Goal: Find contact information: Find contact information

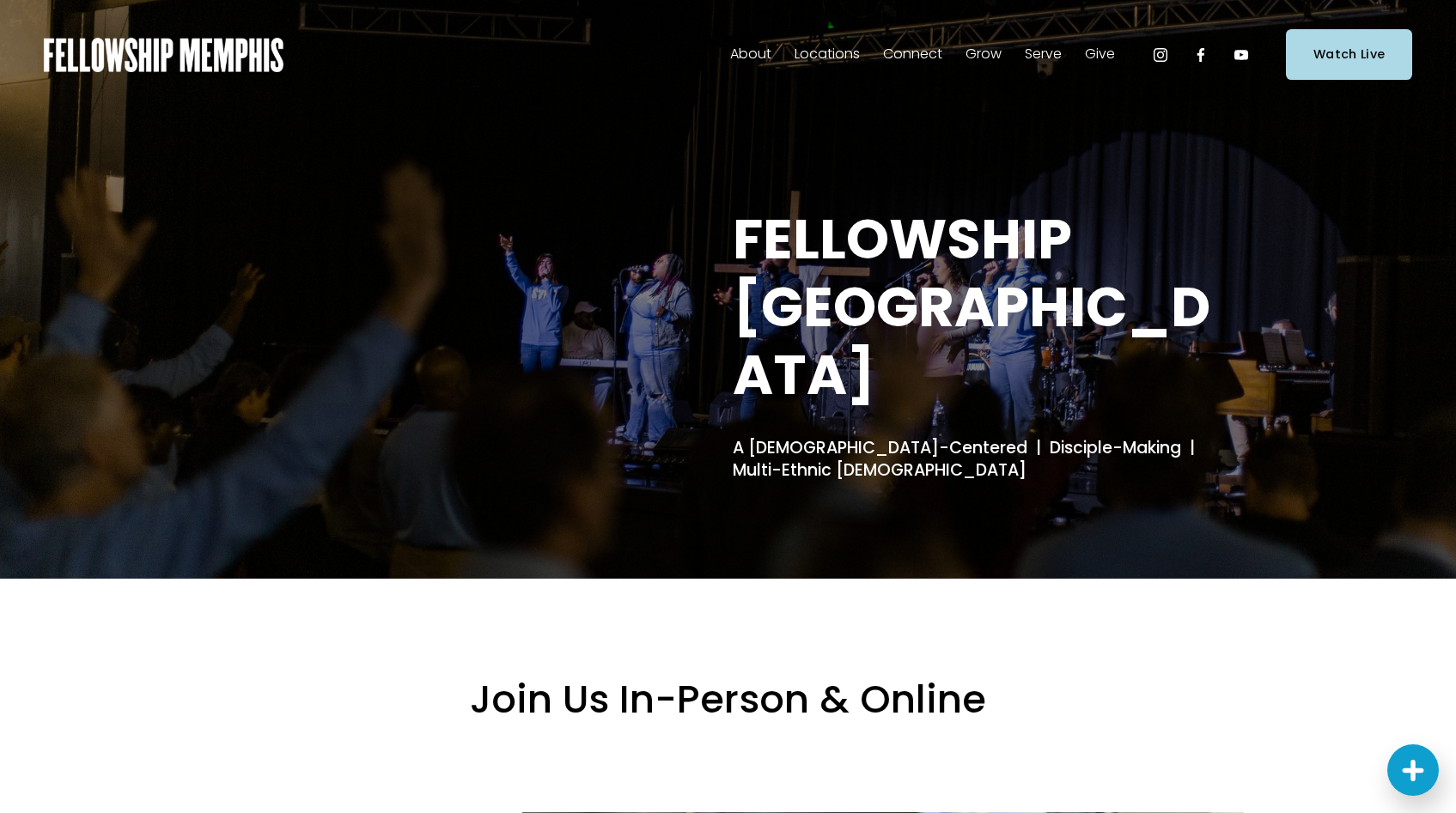
click at [0, 0] on span "Staff" at bounding box center [0, 0] width 0 height 0
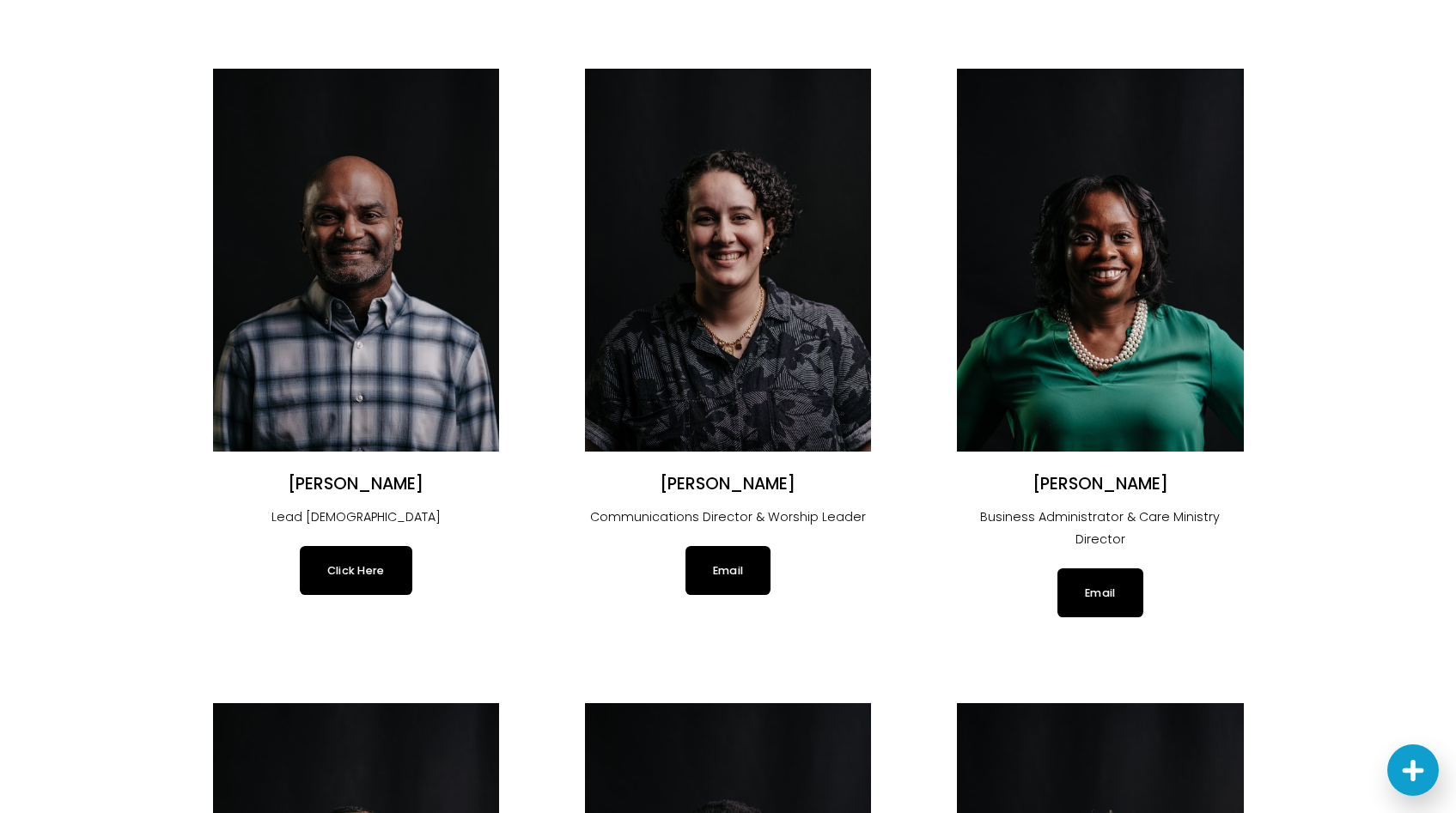
scroll to position [161, 0]
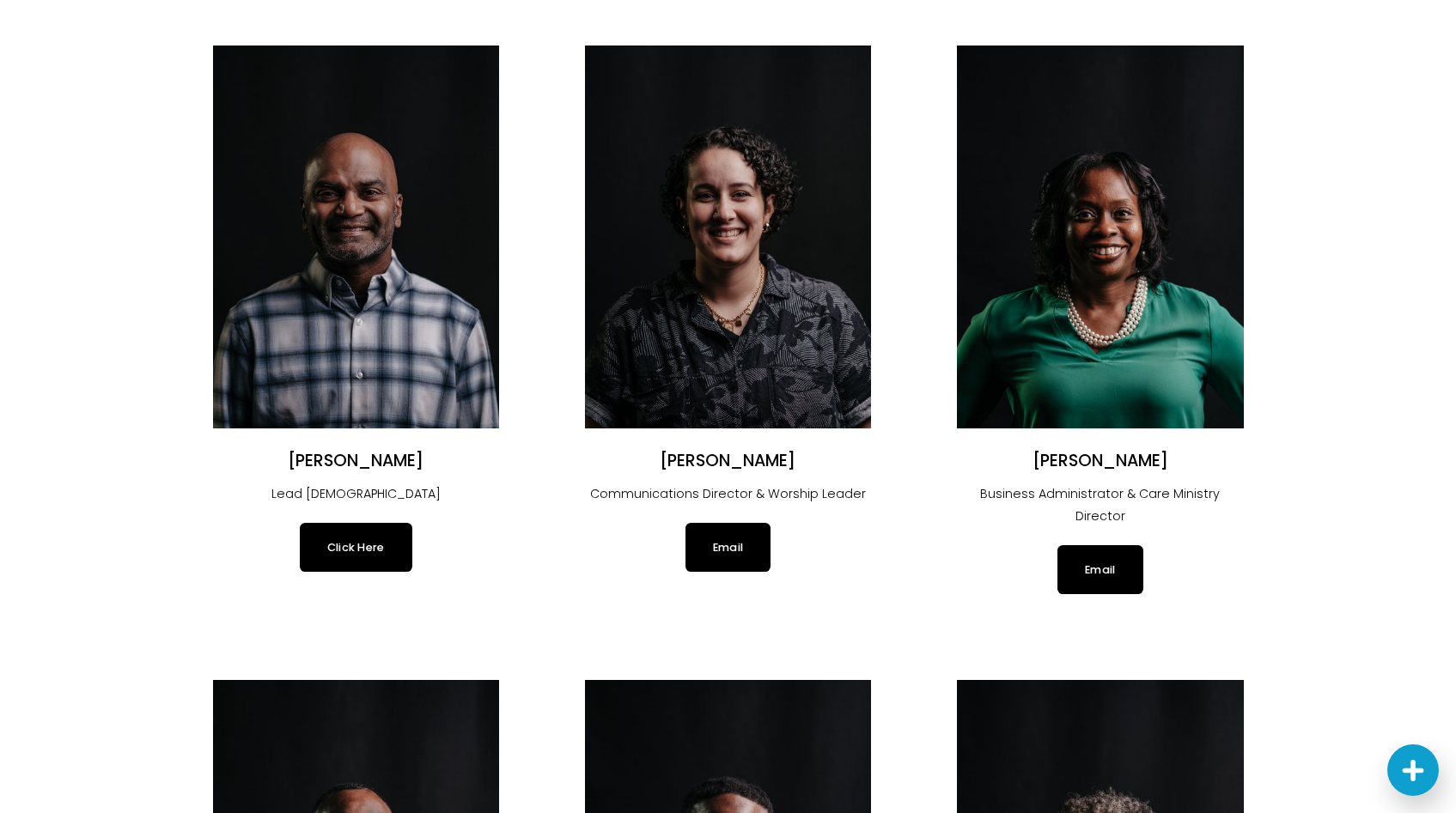
click at [368, 545] on link "Click Here" at bounding box center [355, 547] width 112 height 48
click at [346, 549] on link "Click Here" at bounding box center [355, 547] width 112 height 48
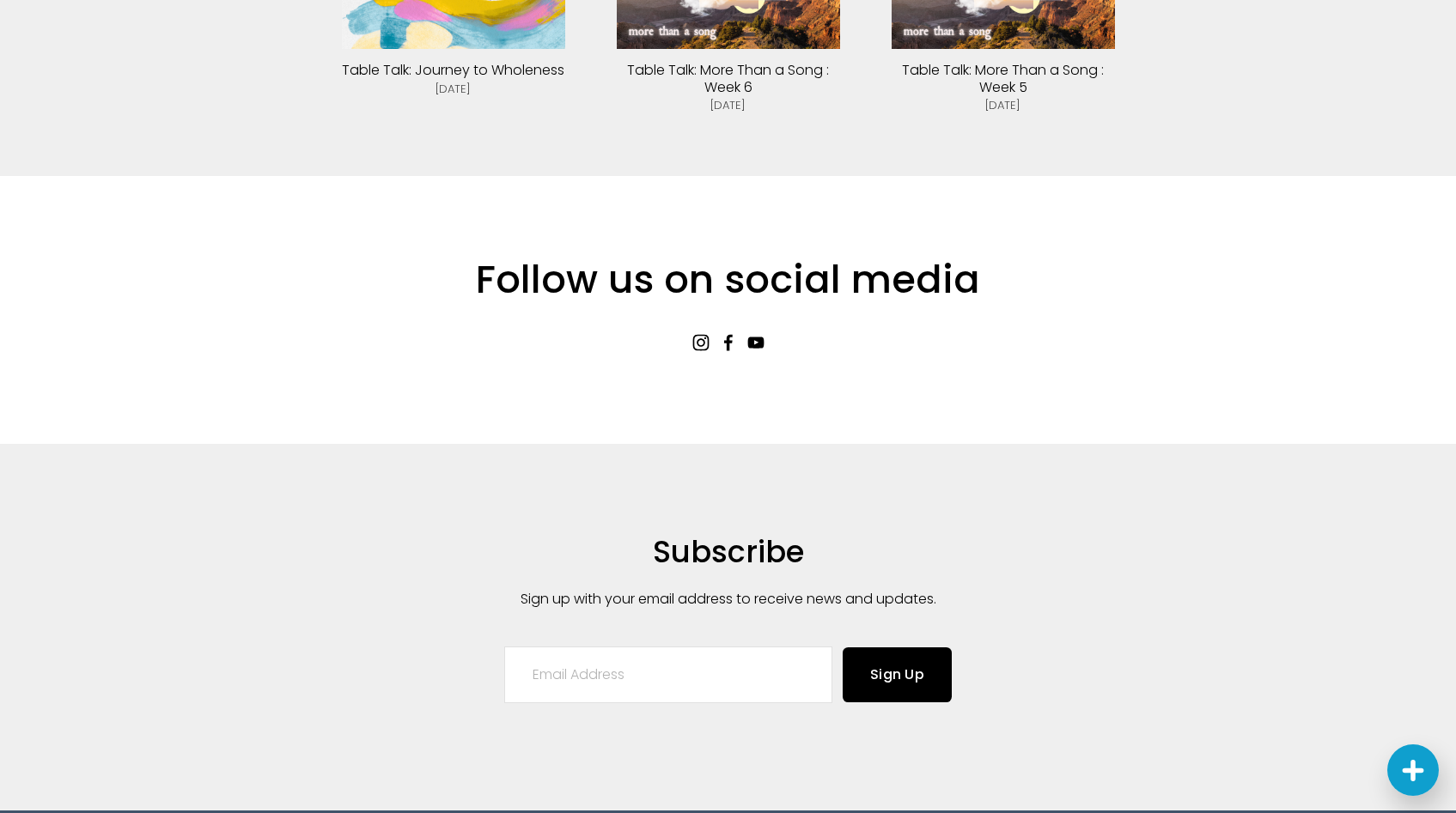
scroll to position [4606, 0]
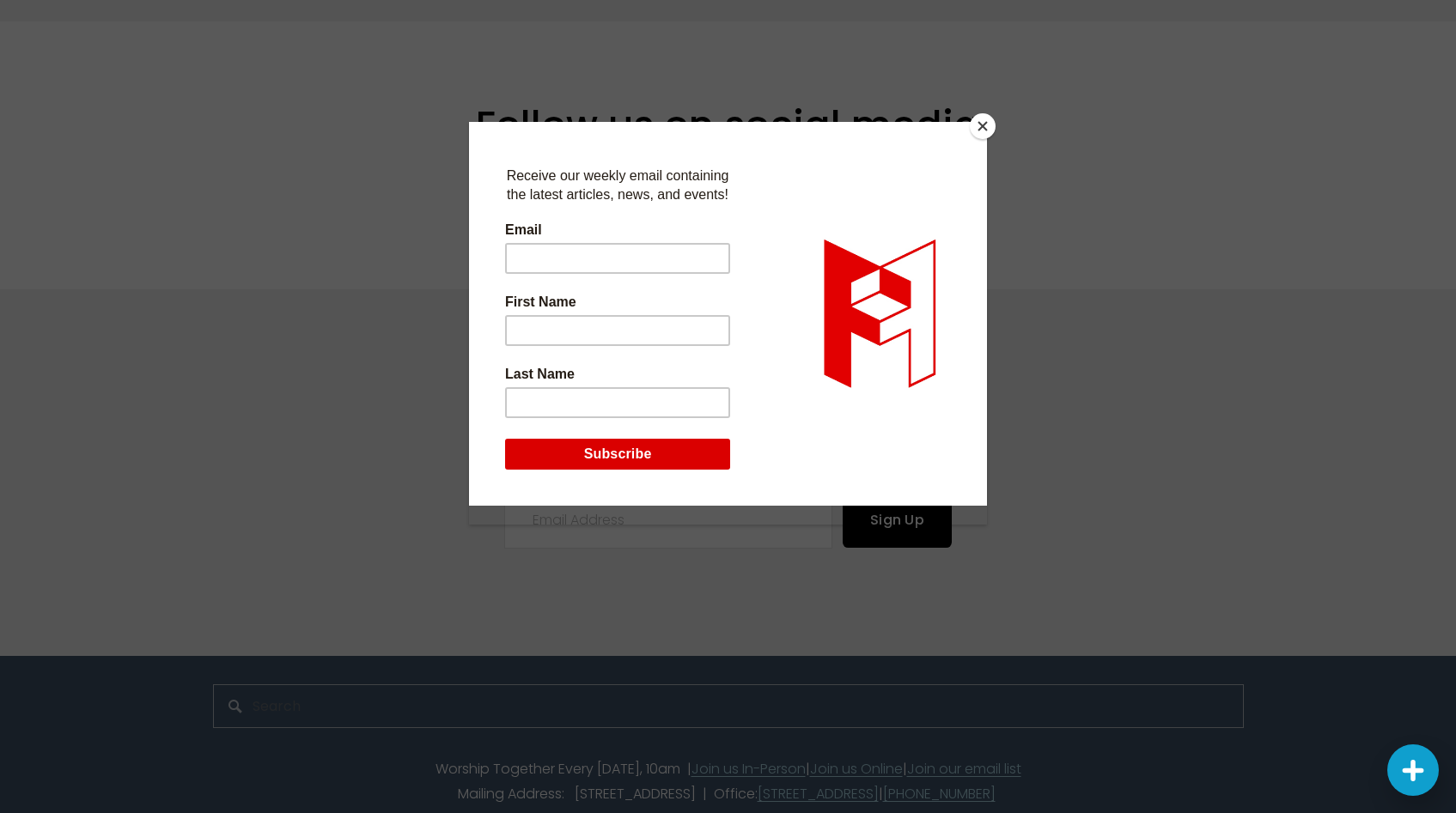
click at [981, 129] on button "Close" at bounding box center [983, 126] width 26 height 26
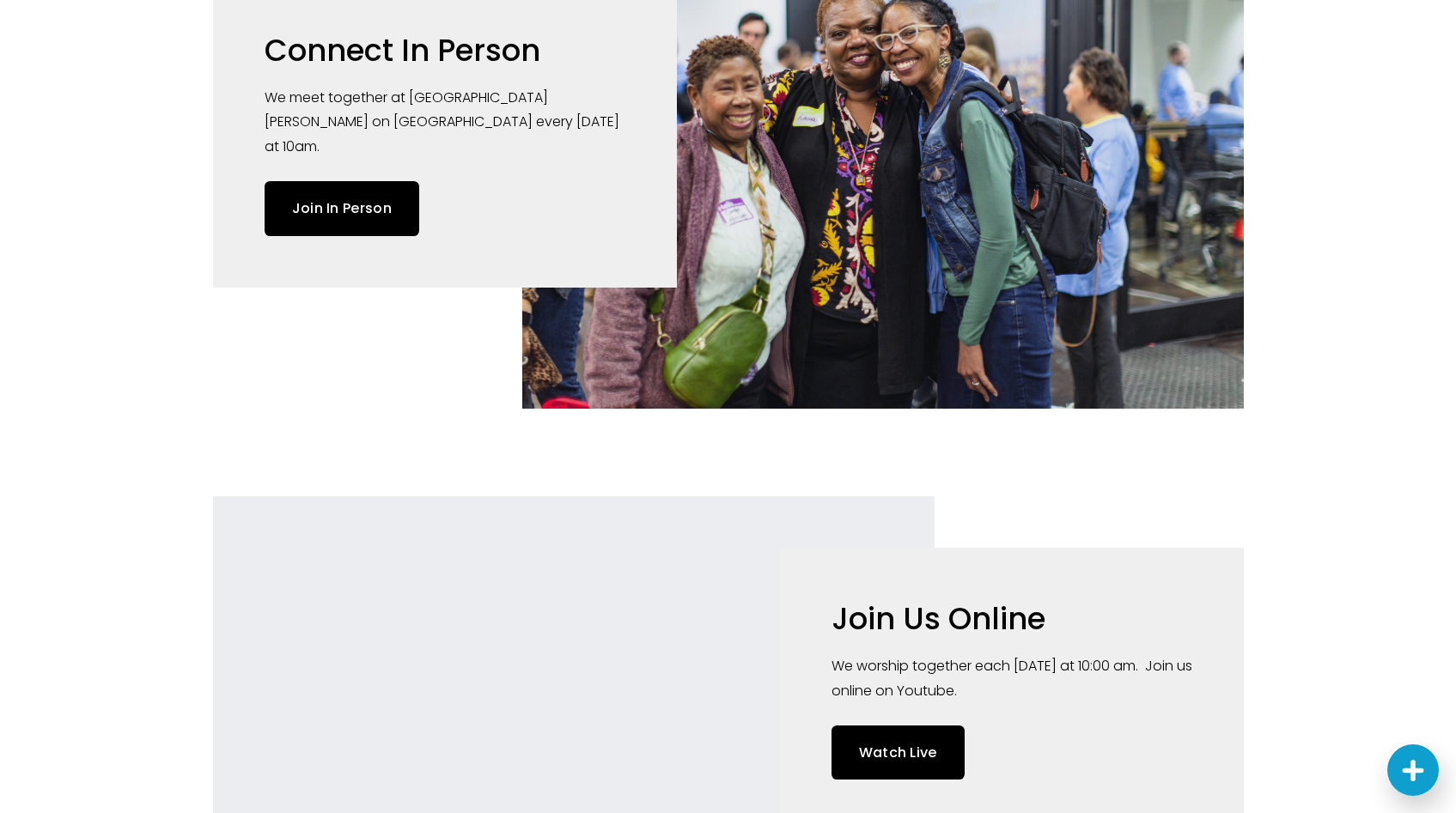
scroll to position [0, 0]
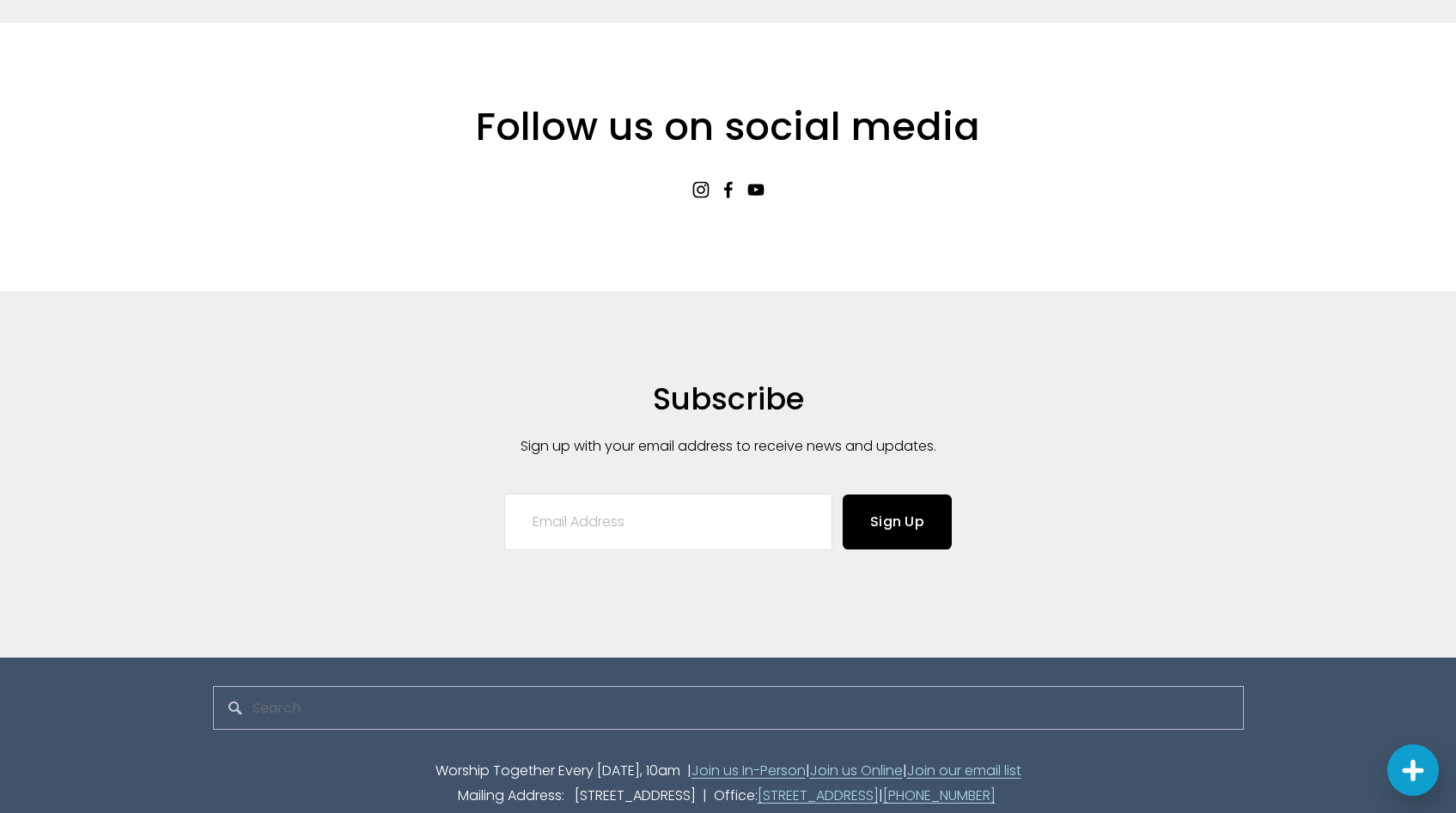
scroll to position [4606, 0]
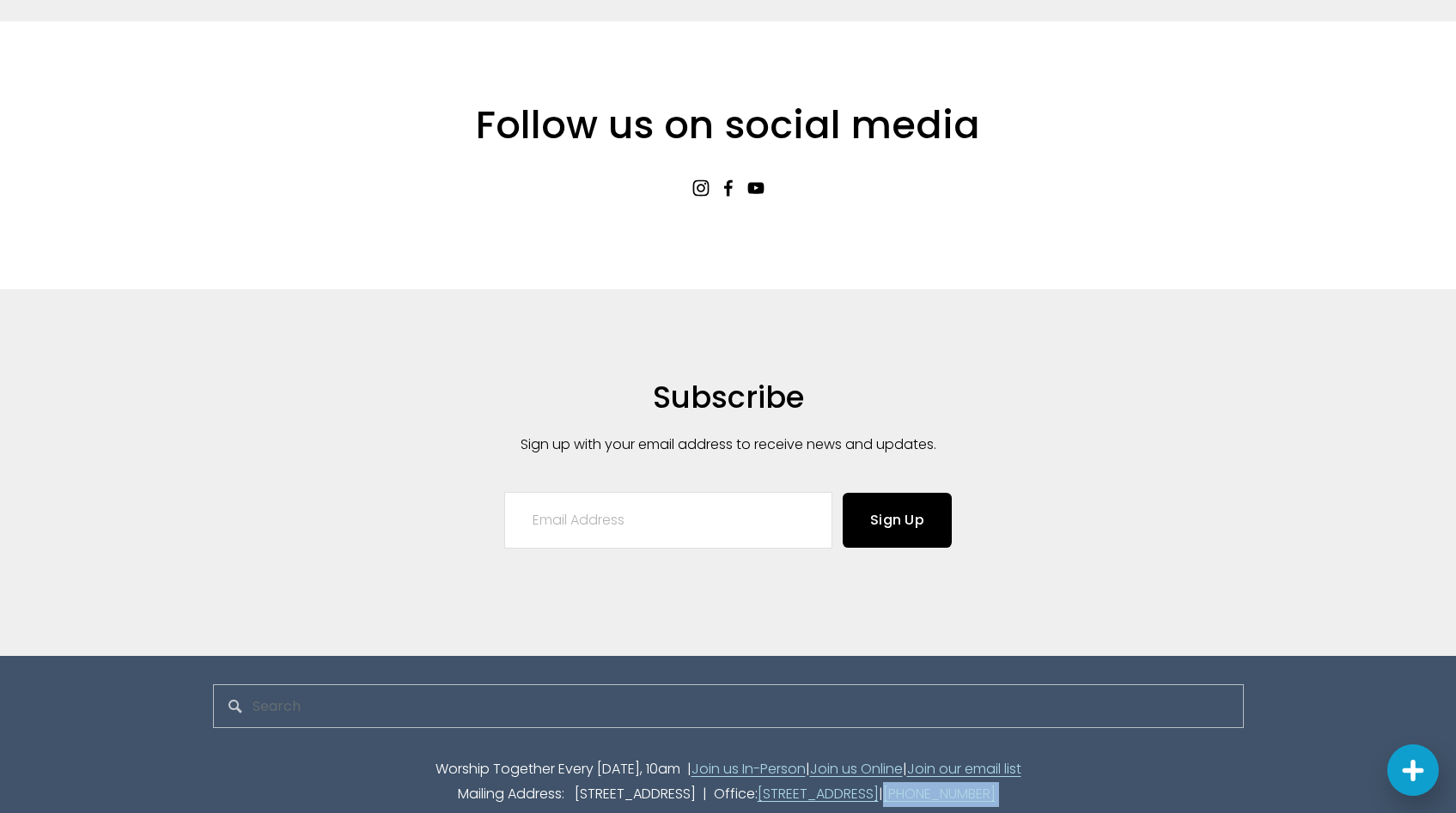
drag, startPoint x: 1126, startPoint y: 756, endPoint x: 1022, endPoint y: 763, distance: 104.2
click at [1022, 763] on p "Worship Together Every Sunday, 10am | Join us In-Person | Join us Online | Join…" at bounding box center [729, 782] width 1031 height 50
copy p "[PHONE_NUMBER]"
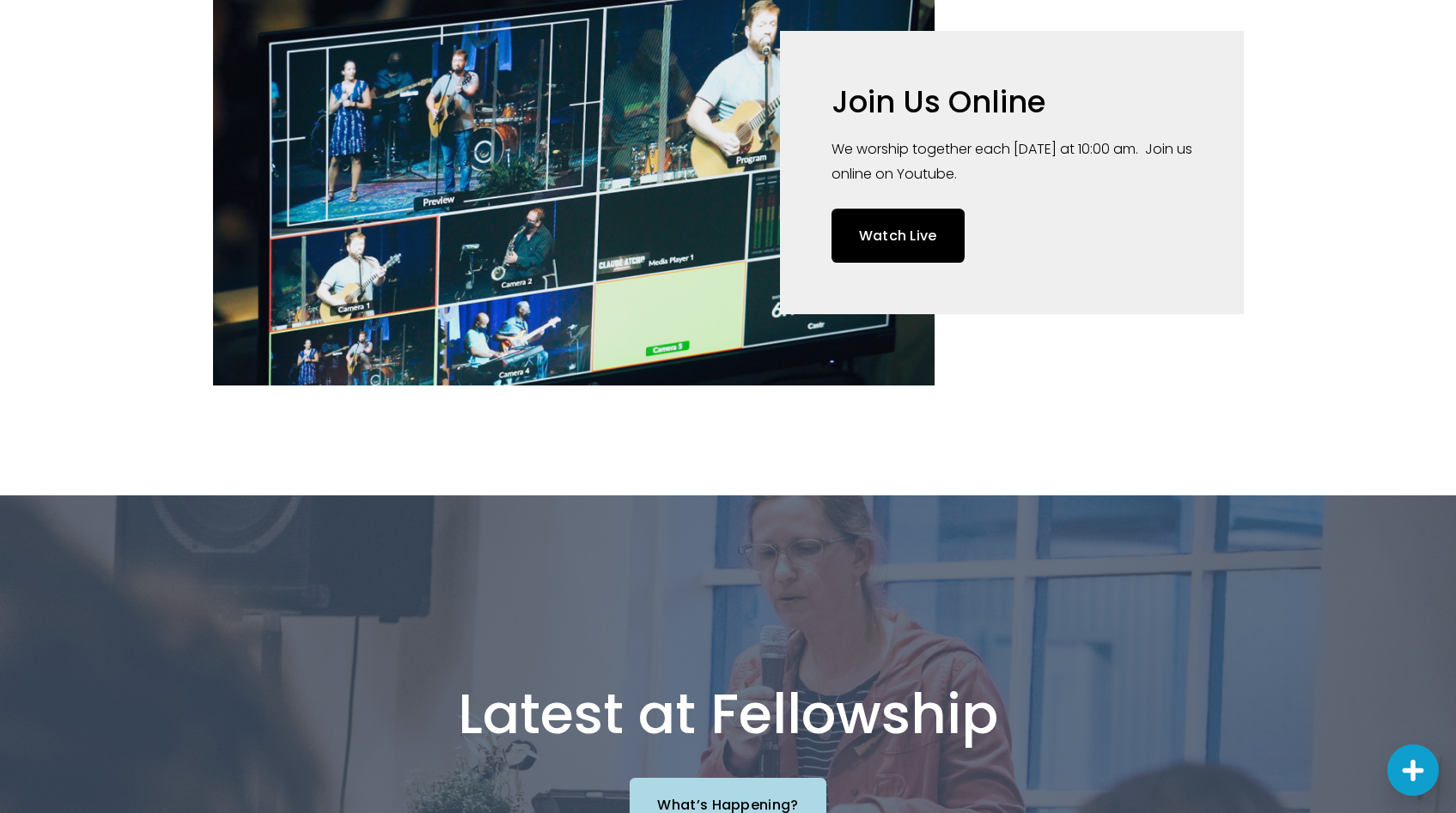
scroll to position [0, 0]
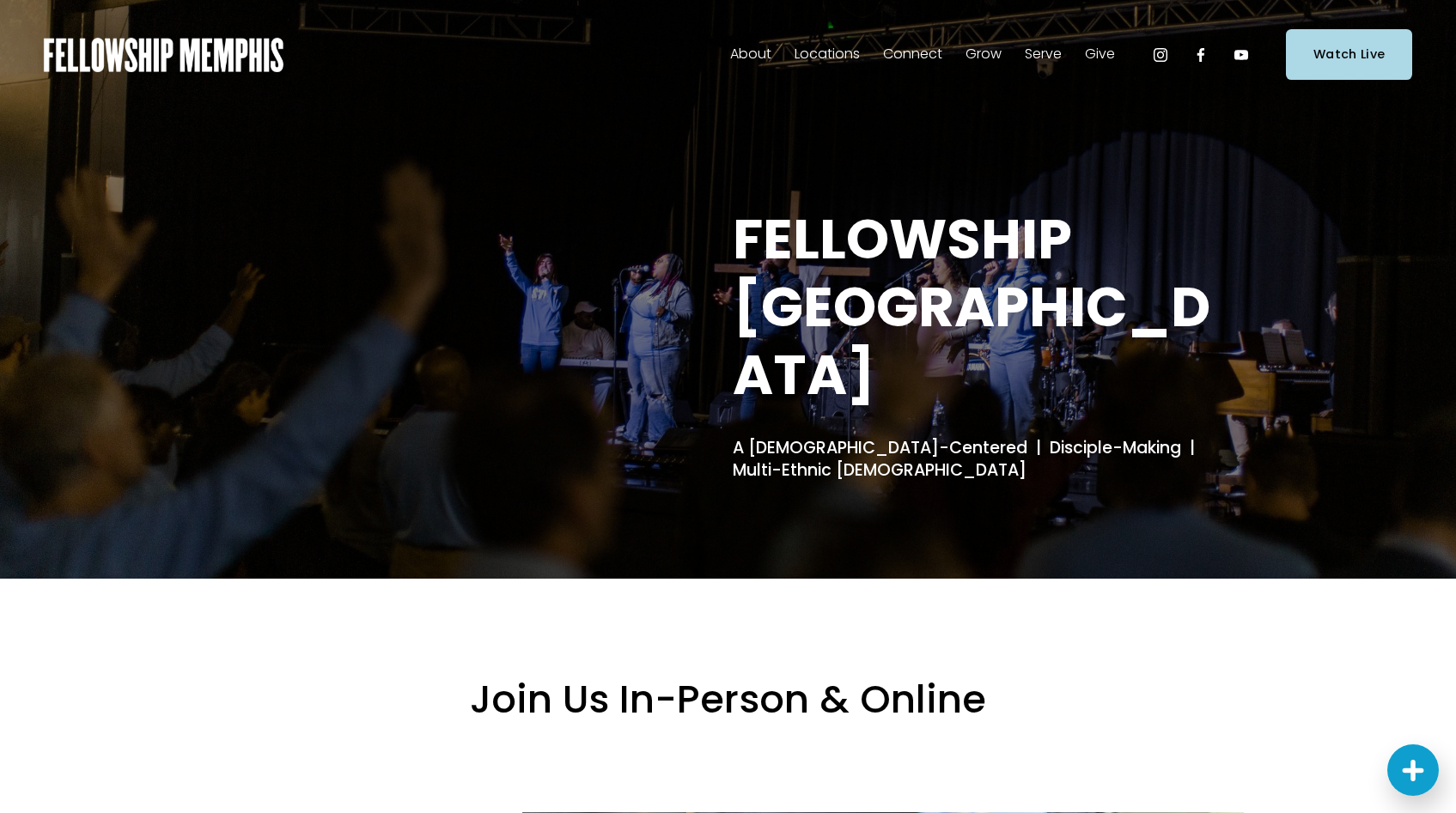
click at [0, 0] on span "Contact Us" at bounding box center [0, 0] width 0 height 0
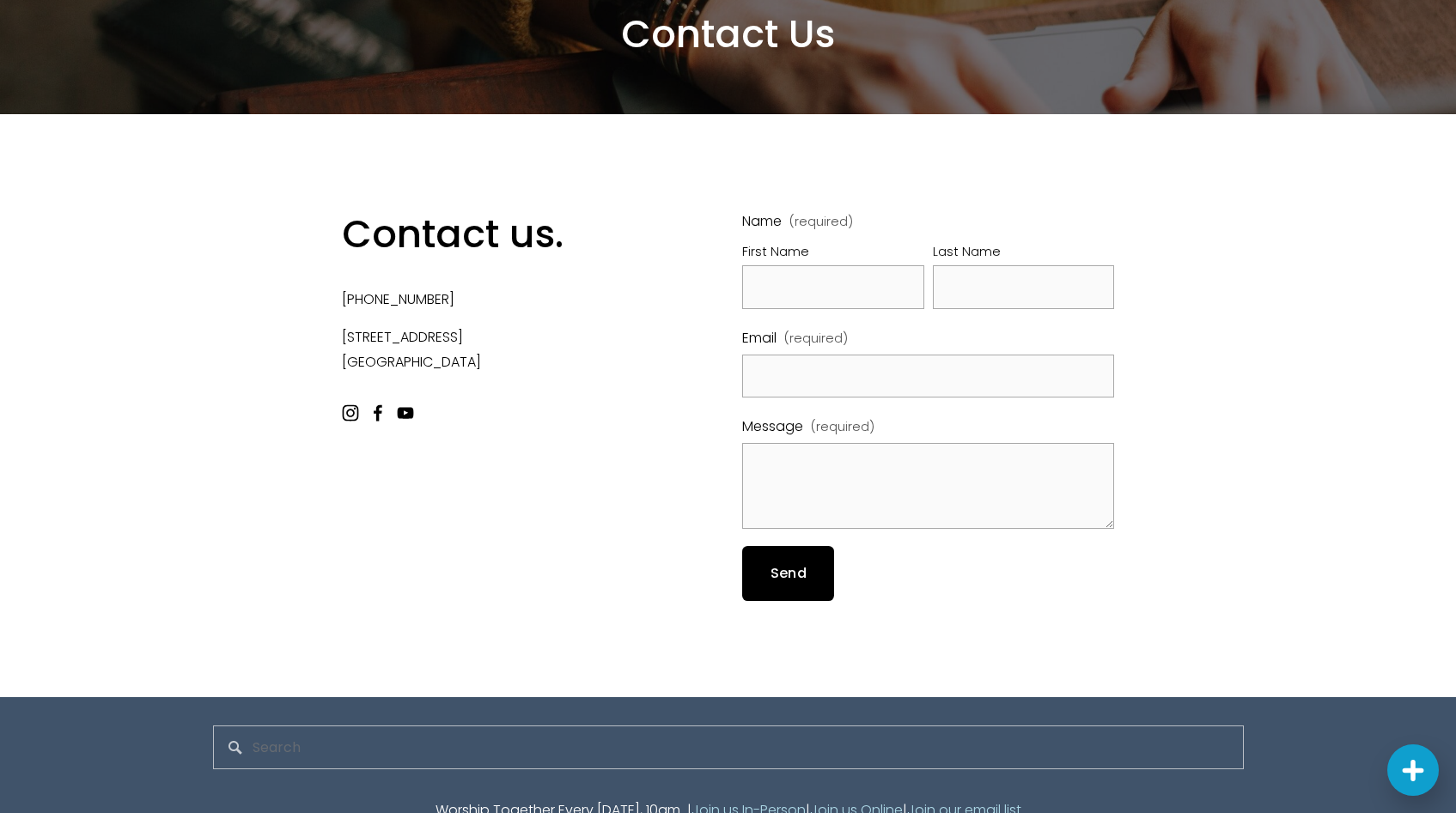
scroll to position [233, 0]
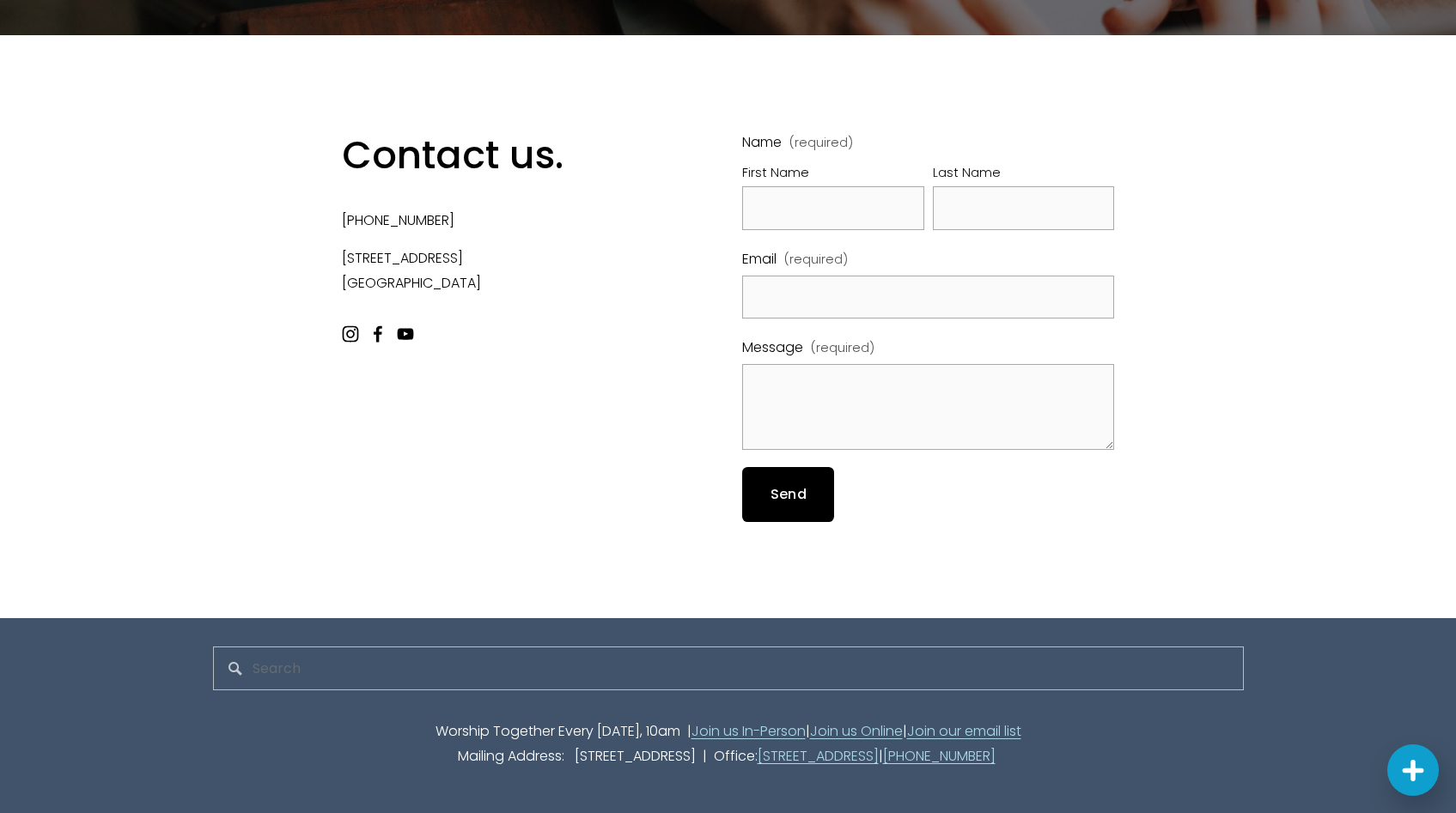
drag, startPoint x: 691, startPoint y: 755, endPoint x: 1005, endPoint y: 753, distance: 314.0
click at [1005, 753] on p "Worship Together Every [DATE], 10am | Join us In-Person | Join us Online | Join…" at bounding box center [729, 744] width 1031 height 50
copy link "[STREET_ADDRESS]"
